Goal: Information Seeking & Learning: Find specific fact

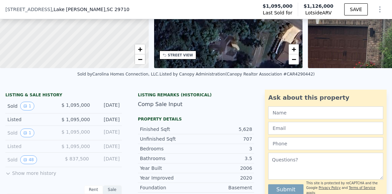
scroll to position [116, 0]
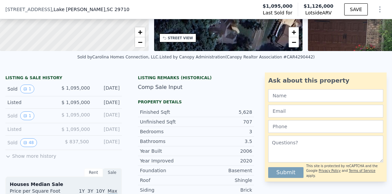
click at [34, 155] on button "Show more history" at bounding box center [30, 154] width 51 height 9
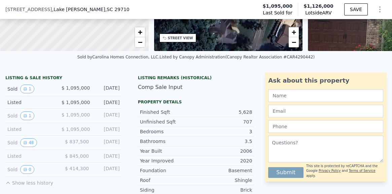
scroll to position [155, 0]
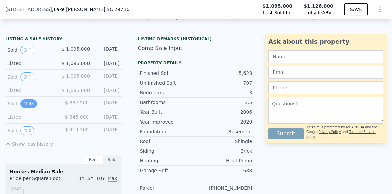
click at [27, 102] on button "48" at bounding box center [28, 104] width 16 height 9
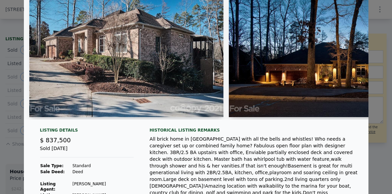
scroll to position [37, 0]
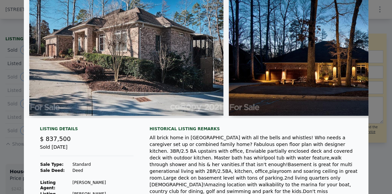
click at [108, 75] on img at bounding box center [126, 51] width 194 height 129
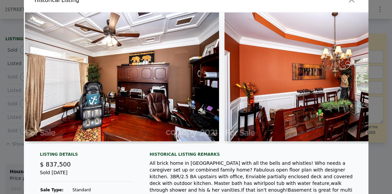
scroll to position [0, 0]
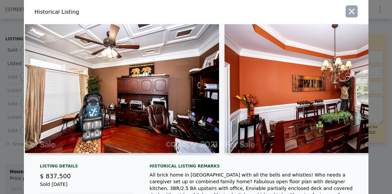
click at [352, 10] on icon "button" at bounding box center [351, 12] width 6 height 6
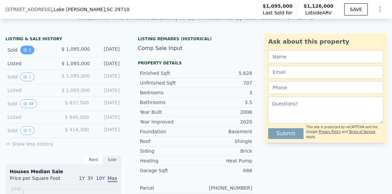
click at [26, 48] on icon "View historical data" at bounding box center [25, 50] width 4 height 4
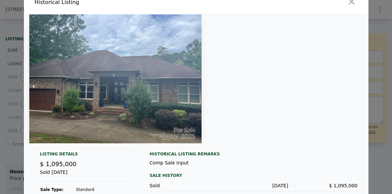
scroll to position [7, 0]
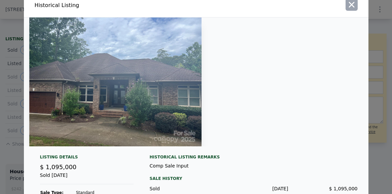
click at [352, 5] on icon "button" at bounding box center [351, 4] width 9 height 9
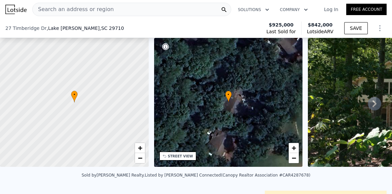
scroll to position [120, 0]
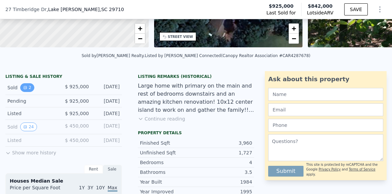
click at [24, 86] on icon "View historical data" at bounding box center [25, 88] width 4 height 4
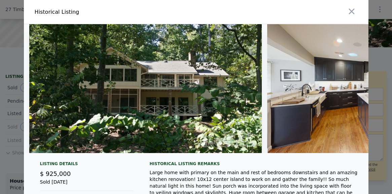
scroll to position [86, 0]
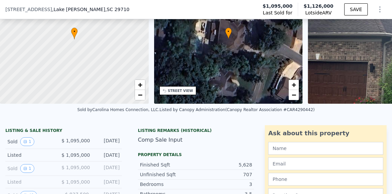
scroll to position [136, 0]
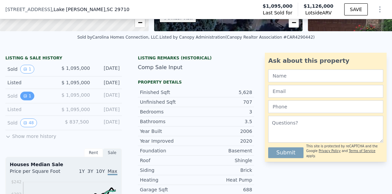
click at [24, 97] on icon "View historical data" at bounding box center [25, 96] width 4 height 4
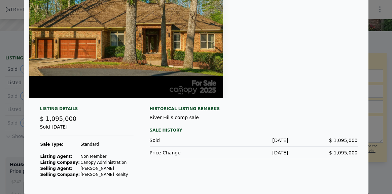
scroll to position [0, 0]
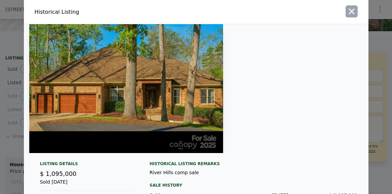
click at [351, 13] on icon "button" at bounding box center [351, 11] width 9 height 9
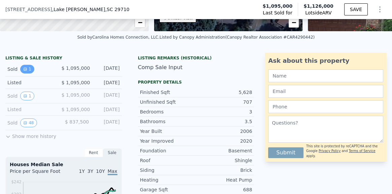
click at [26, 68] on icon "View historical data" at bounding box center [25, 69] width 4 height 4
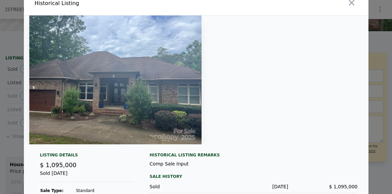
scroll to position [6, 0]
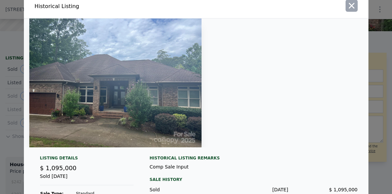
click at [352, 6] on icon "button" at bounding box center [351, 6] width 6 height 6
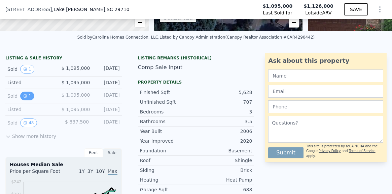
click at [30, 95] on button "1" at bounding box center [27, 96] width 14 height 9
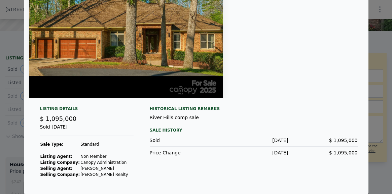
scroll to position [0, 0]
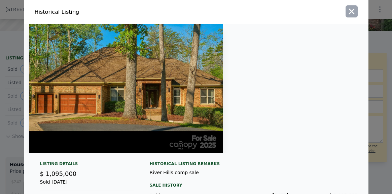
click at [353, 10] on icon "button" at bounding box center [351, 12] width 6 height 6
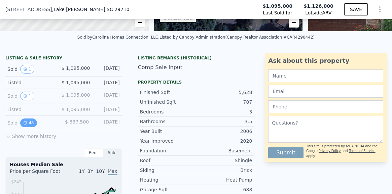
click at [28, 124] on button "48" at bounding box center [28, 123] width 16 height 9
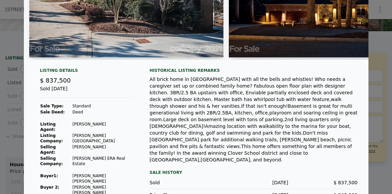
scroll to position [93, 0]
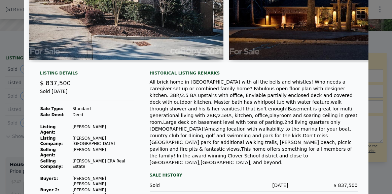
drag, startPoint x: 92, startPoint y: 172, endPoint x: 78, endPoint y: 172, distance: 14.8
copy td "Nicholls"
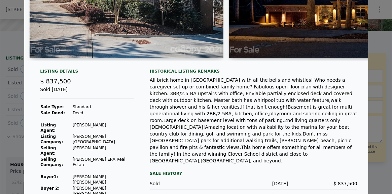
scroll to position [96, 0]
